Goal: Information Seeking & Learning: Learn about a topic

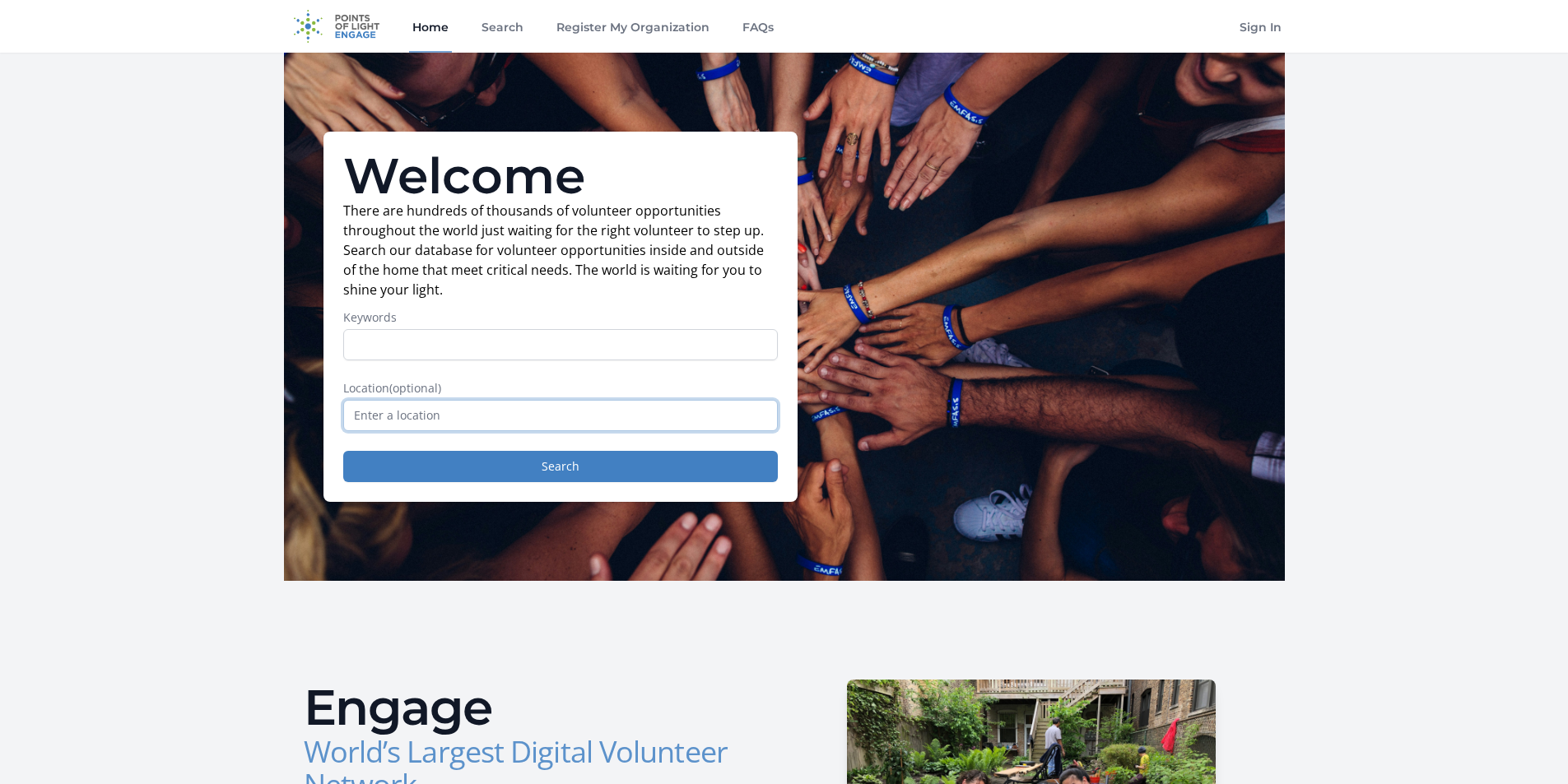
click at [358, 413] on input "text" at bounding box center [560, 416] width 434 height 31
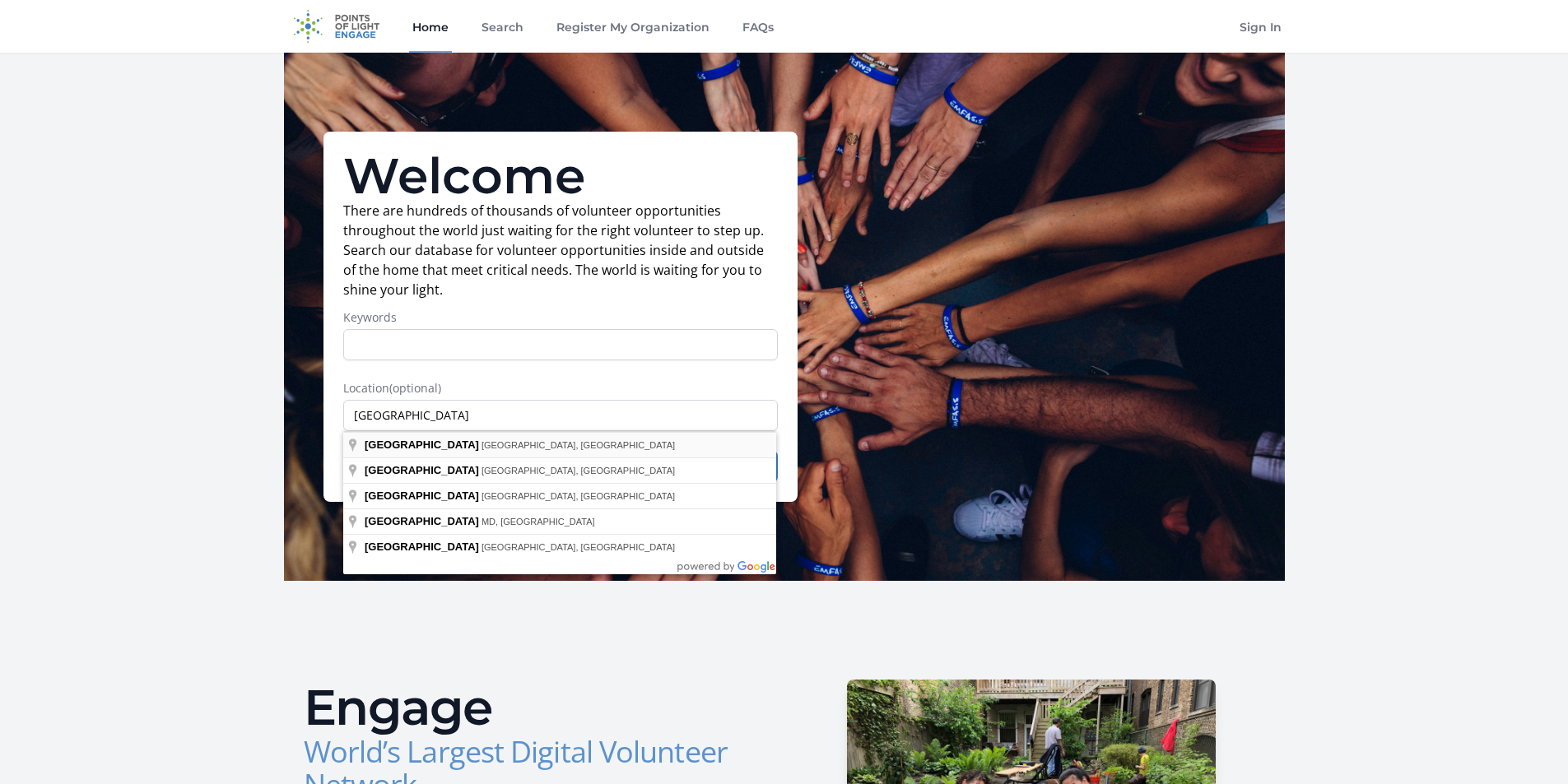
type input "[GEOGRAPHIC_DATA], [GEOGRAPHIC_DATA], [GEOGRAPHIC_DATA]"
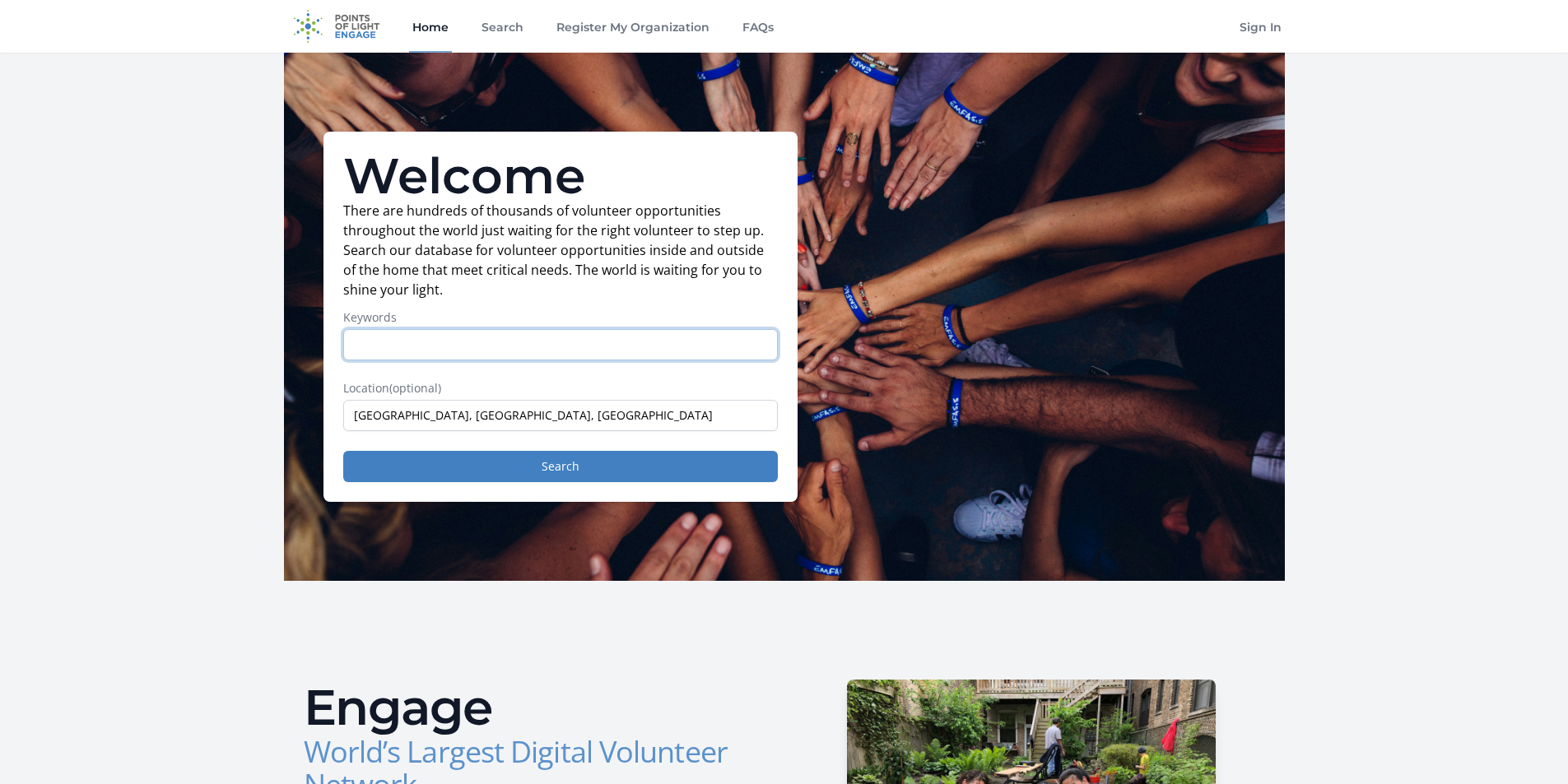
click at [356, 348] on input "Keywords" at bounding box center [560, 345] width 434 height 31
type input "education"
click at [343, 451] on button "Search" at bounding box center [560, 466] width 434 height 31
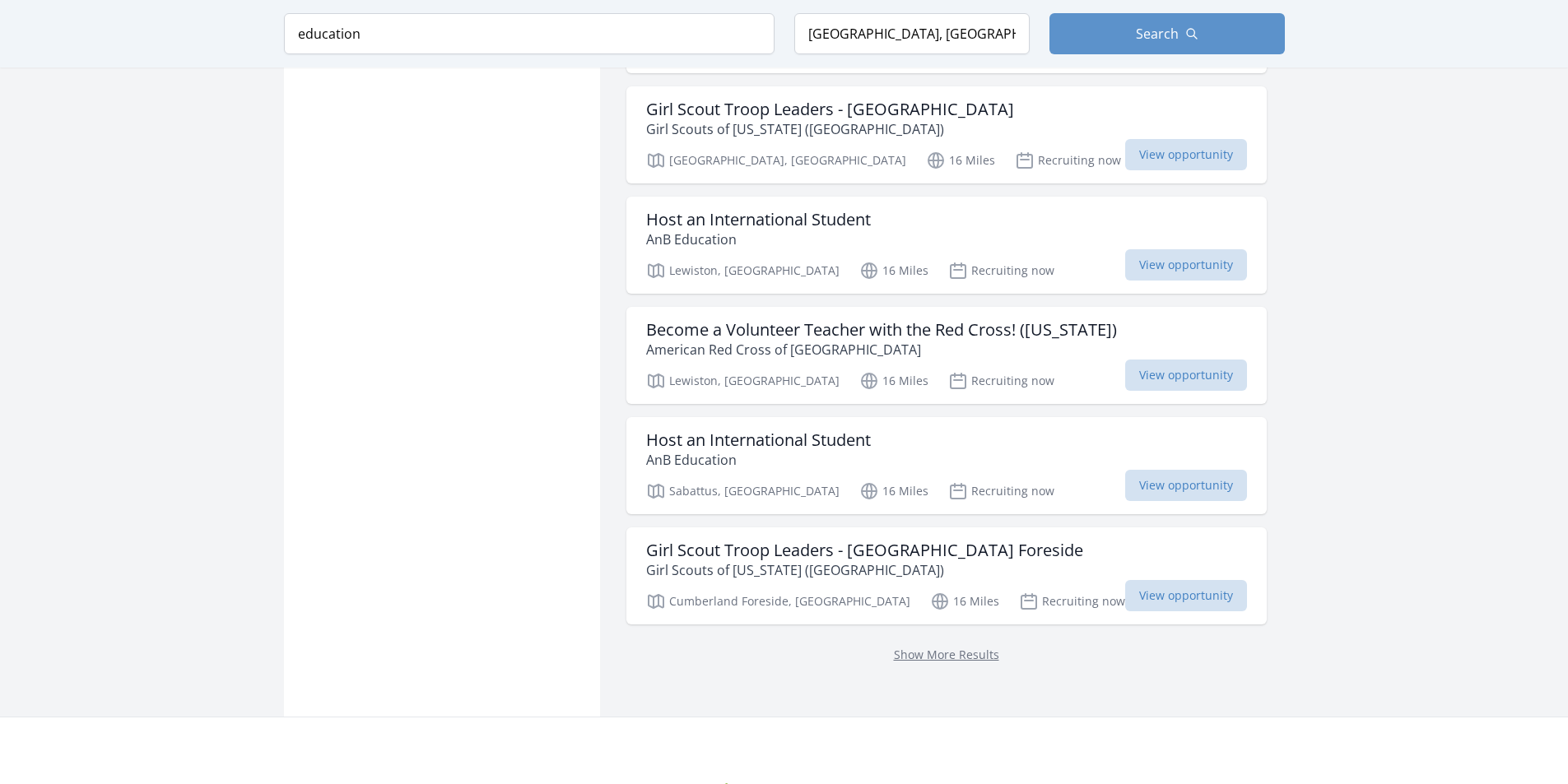
scroll to position [1811, 0]
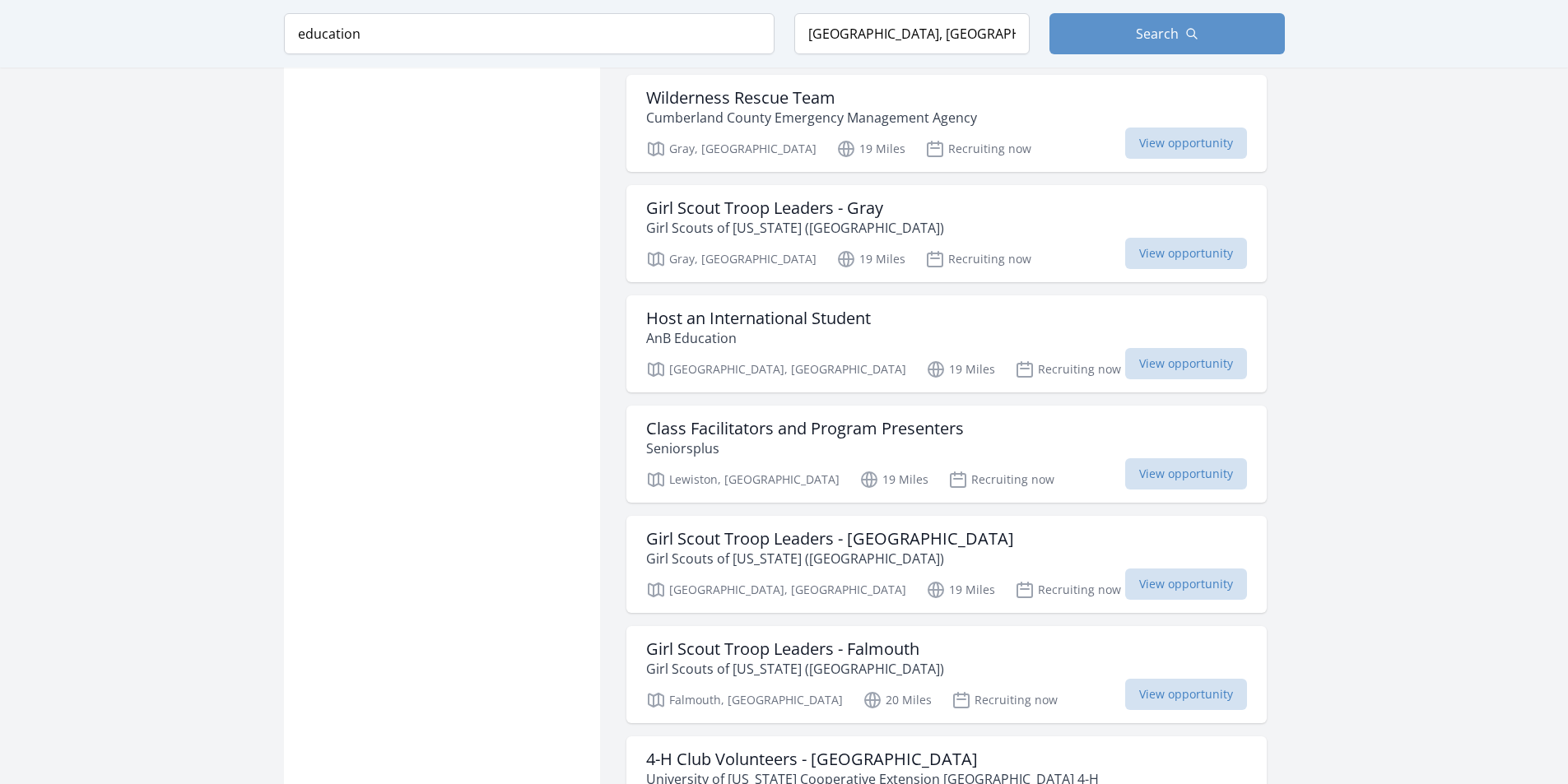
scroll to position [2881, 0]
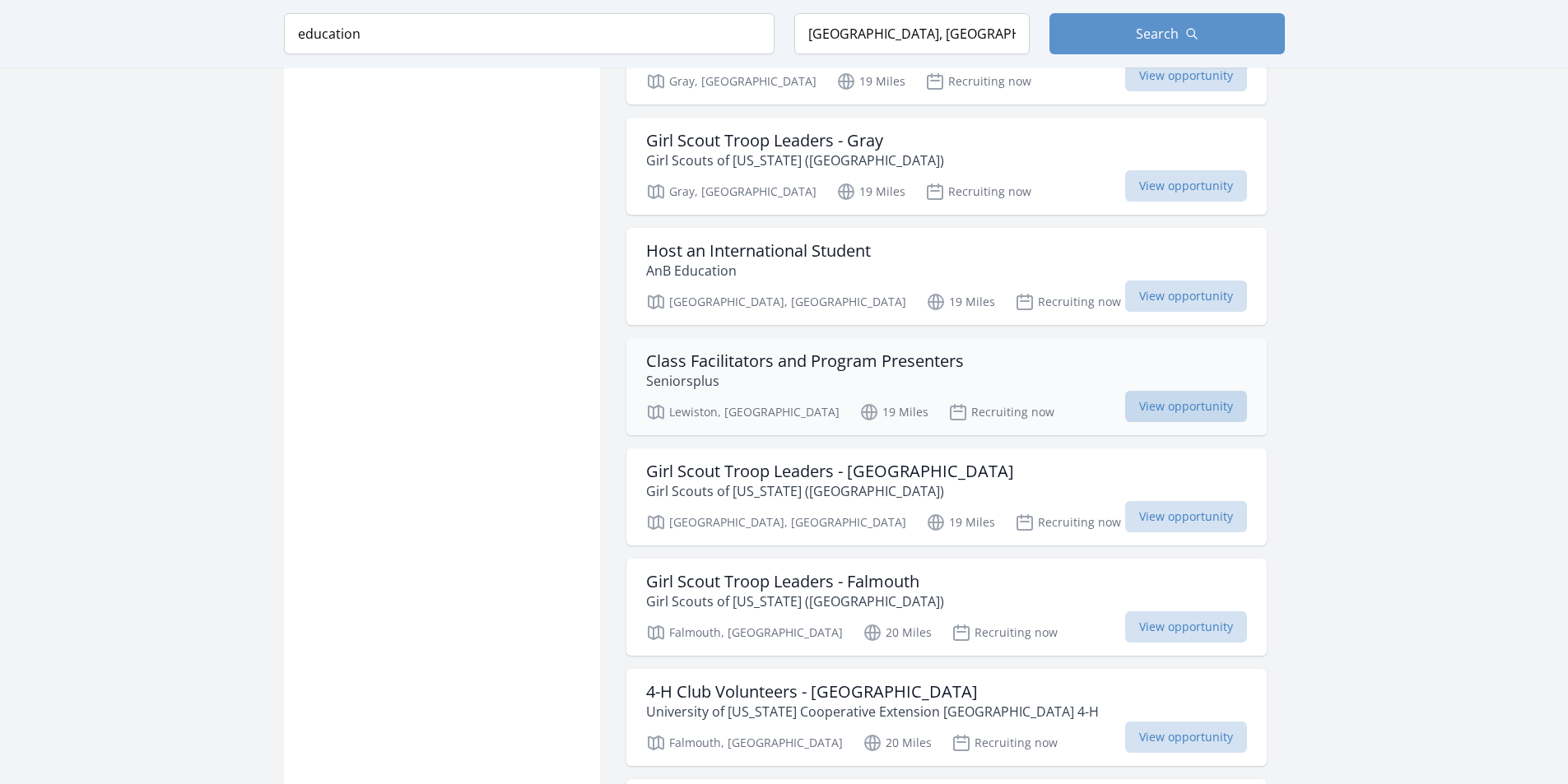
click at [1125, 406] on span "View opportunity" at bounding box center [1186, 406] width 122 height 31
